Goal: Understand process/instructions

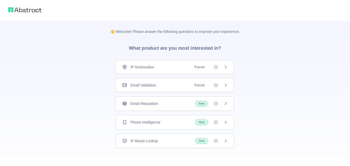
click at [159, 80] on div "Email Validation Popular" at bounding box center [174, 85] width 119 height 14
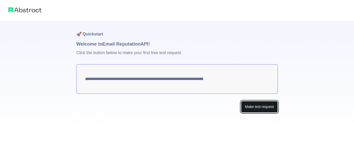
click at [259, 106] on button "Make test request" at bounding box center [259, 107] width 36 height 12
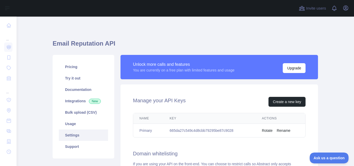
click at [202, 133] on td "665da27c549c4d8cbb79295be87c9028" at bounding box center [209, 131] width 92 height 14
copy td "665da27c549c4d8cbb79295be87c9028"
